Goal: Find specific page/section: Find specific page/section

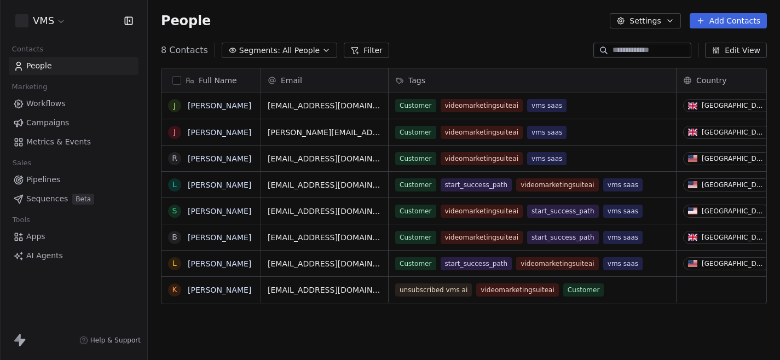
scroll to position [317, 632]
click at [51, 104] on span "Workflows" at bounding box center [45, 103] width 39 height 11
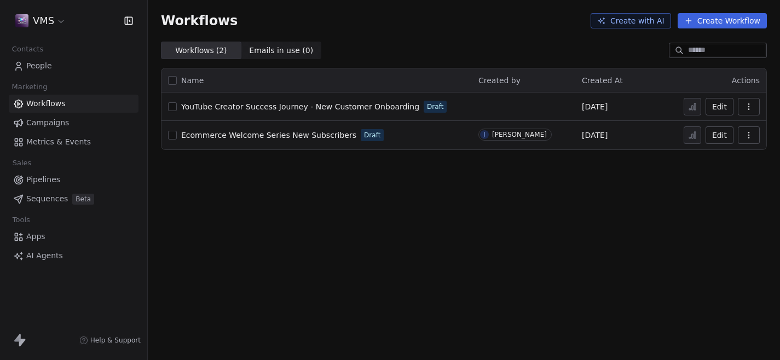
click at [331, 98] on td "YouTube Creator Success Journey - New Customer Onboarding Draft" at bounding box center [317, 107] width 310 height 28
click at [318, 107] on span "YouTube Creator Success Journey - New Customer Onboarding" at bounding box center [300, 106] width 238 height 9
